Goal: Task Accomplishment & Management: Complete application form

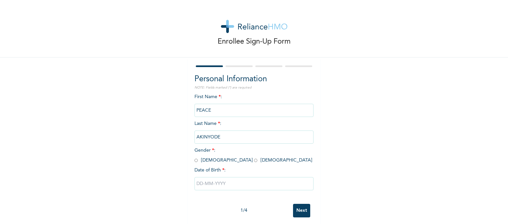
click at [191, 159] on div "Personal Information NOTE: Fields marked (*) are required First Name * : PEACE …" at bounding box center [254, 143] width 132 height 170
click at [194, 161] on input "radio" at bounding box center [195, 160] width 3 height 6
radio input "true"
click at [208, 186] on input "text" at bounding box center [253, 183] width 119 height 13
select select "7"
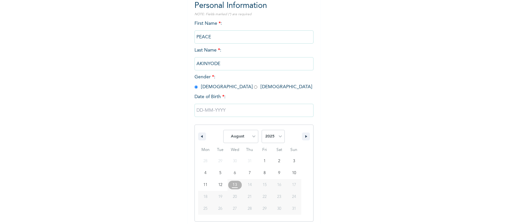
scroll to position [76, 0]
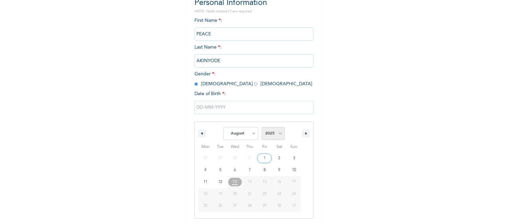
click at [281, 129] on select "2025 2024 2023 2022 2021 2020 2019 2018 2017 2016 2015 2014 2013 2012 2011 2010…" at bounding box center [273, 133] width 23 height 13
select select "1996"
click at [262, 127] on select "2025 2024 2023 2022 2021 2020 2019 2018 2017 2016 2015 2014 2013 2012 2011 2010…" at bounding box center [273, 133] width 23 height 13
click at [235, 137] on select "January February March April May June July August September October November De…" at bounding box center [240, 133] width 35 height 13
select select "8"
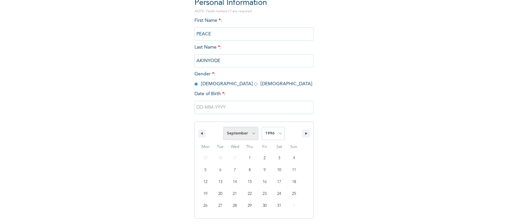
click at [223, 127] on select "January February March April May June July August September October November De…" at bounding box center [240, 133] width 35 height 13
type input "[DATE]"
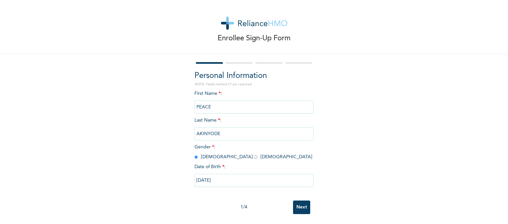
click at [305, 201] on input "Next" at bounding box center [301, 208] width 17 height 14
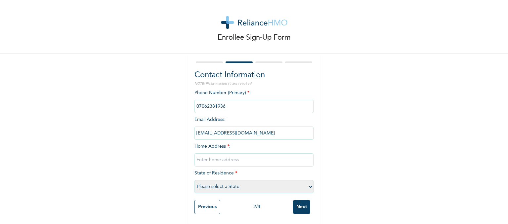
click at [249, 183] on select "Please select a State [PERSON_NAME] (FCT) [PERSON_NAME] Ibom [GEOGRAPHIC_DATA] …" at bounding box center [253, 186] width 119 height 13
select select "25"
click at [194, 180] on select "Please select a State [PERSON_NAME] (FCT) [PERSON_NAME] Ibom [GEOGRAPHIC_DATA] …" at bounding box center [253, 186] width 119 height 13
click at [298, 203] on input "Next" at bounding box center [301, 207] width 17 height 14
click at [256, 156] on input "text" at bounding box center [253, 159] width 119 height 13
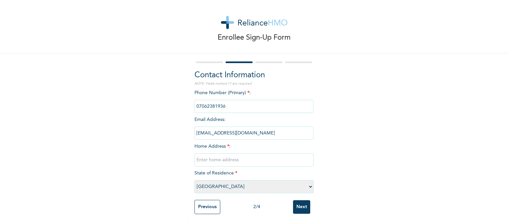
type input "[STREET_ADDRESS][PERSON_NAME]."
click at [302, 204] on input "Next" at bounding box center [301, 207] width 17 height 14
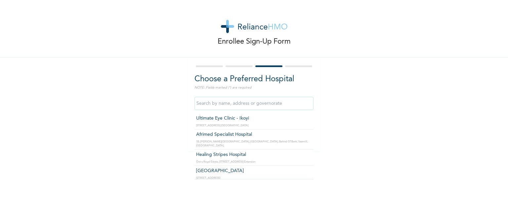
click at [289, 106] on input "text" at bounding box center [253, 103] width 119 height 13
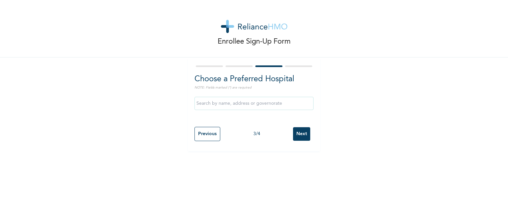
click at [330, 109] on div "Enrollee Sign-Up Form Choose a Preferred Hospital NOTE: Fields marked (*) are r…" at bounding box center [254, 75] width 508 height 151
